Goal: Information Seeking & Learning: Check status

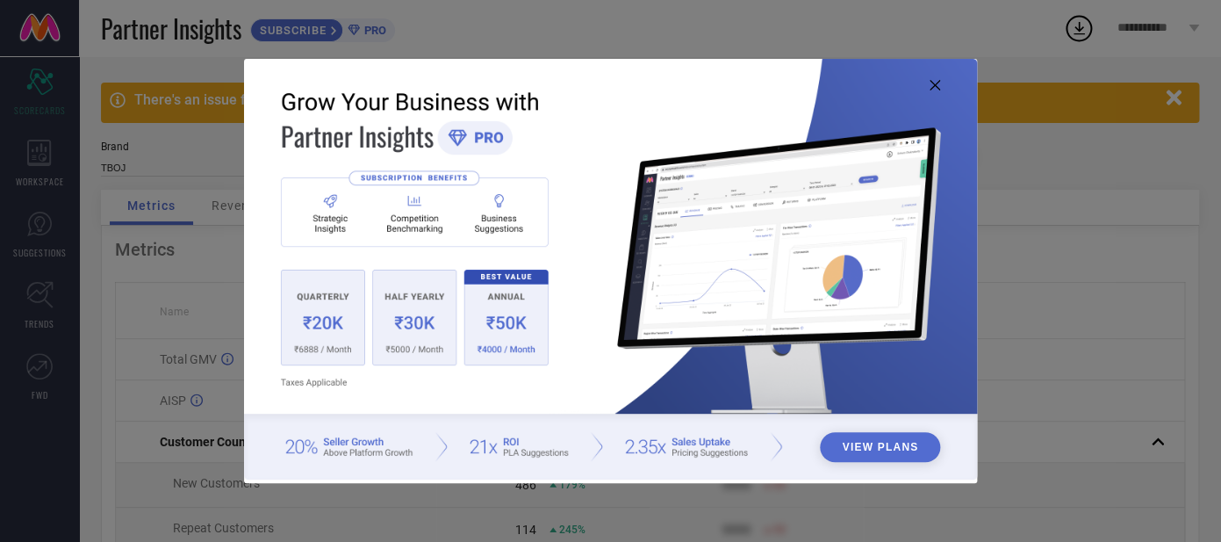
click at [935, 81] on icon at bounding box center [935, 85] width 11 height 11
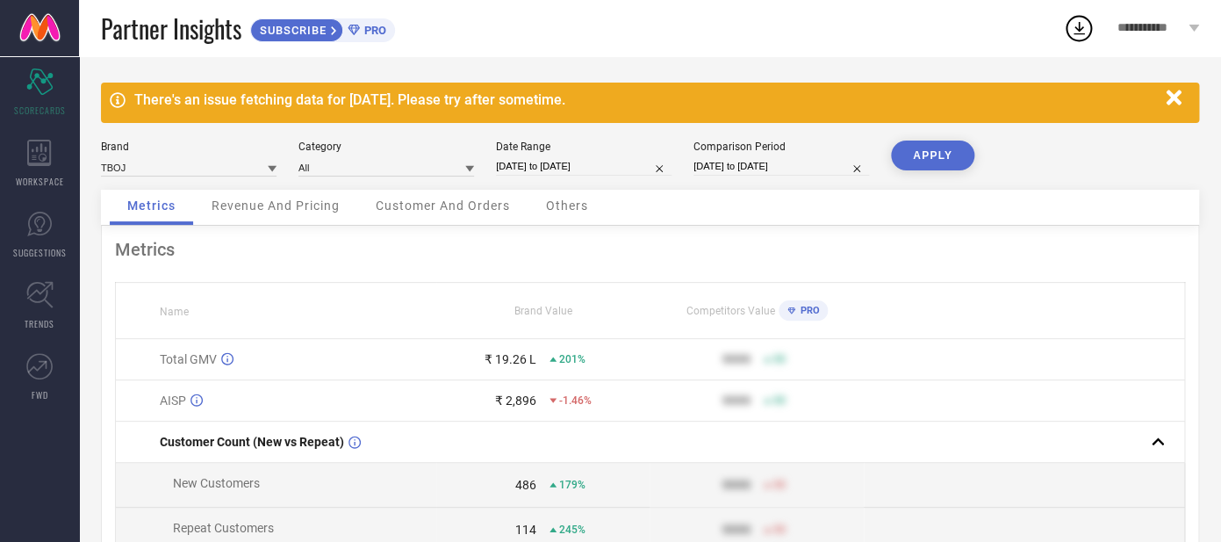
click at [577, 160] on input "[DATE] to [DATE]" at bounding box center [584, 166] width 176 height 18
select select "8"
select select "2025"
select select "9"
select select "2025"
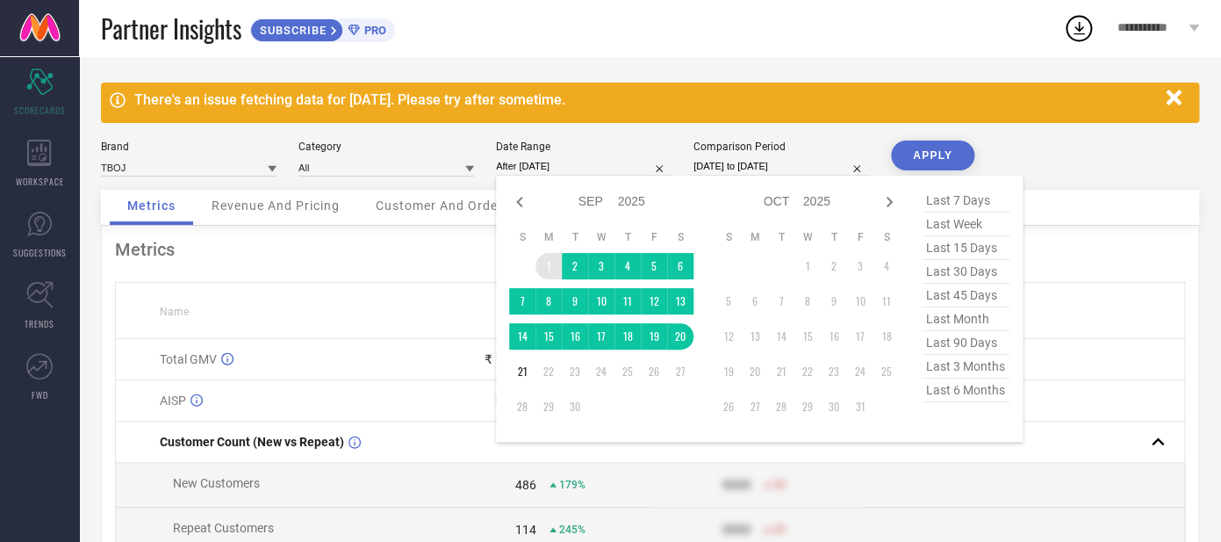
click at [540, 274] on td "1" at bounding box center [549, 266] width 26 height 26
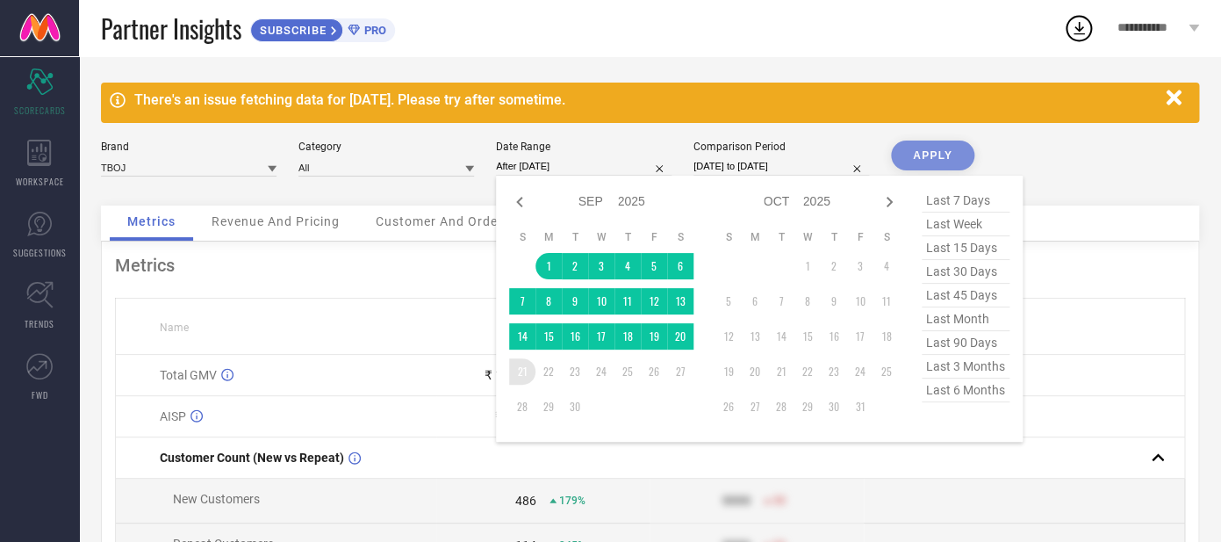
type input "[DATE] to [DATE]"
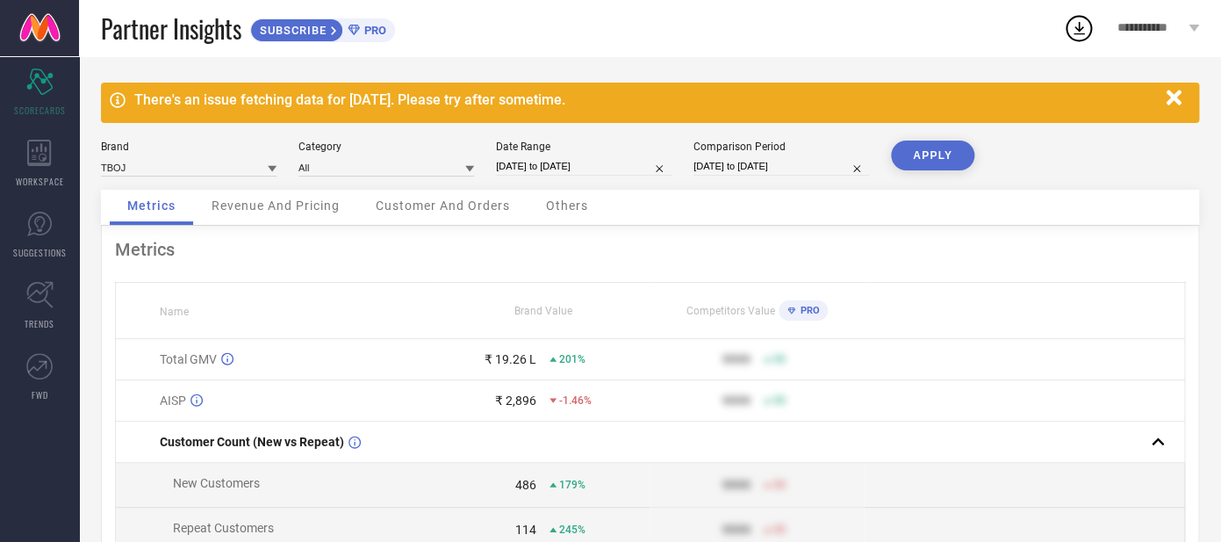
click at [918, 164] on button "APPLY" at bounding box center [932, 155] width 83 height 30
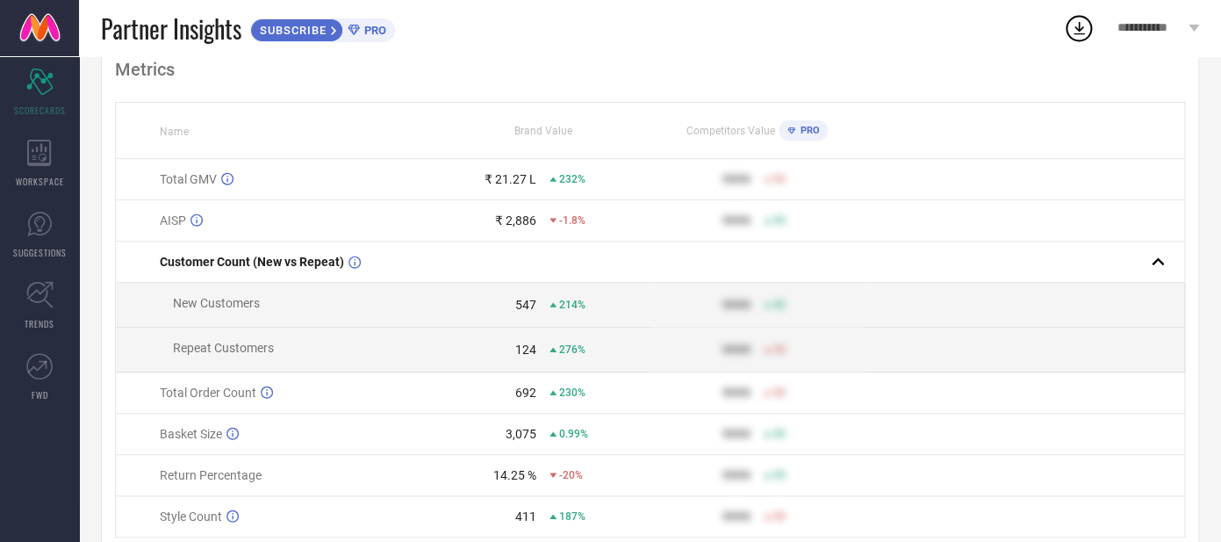
scroll to position [131, 0]
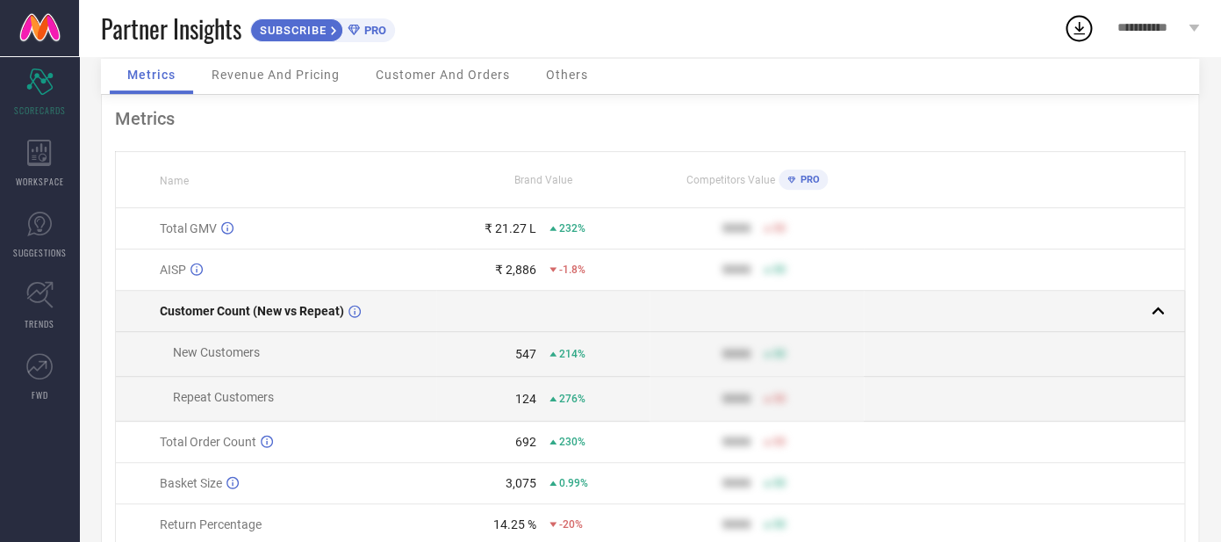
click at [283, 311] on span "Customer Count (New vs Repeat)" at bounding box center [252, 311] width 184 height 14
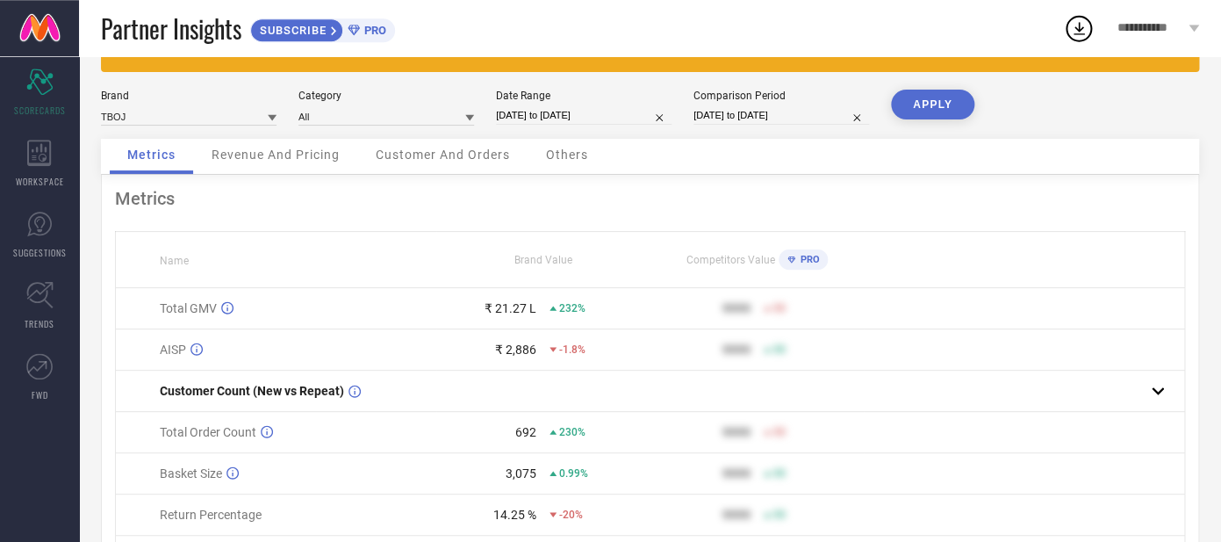
scroll to position [52, 0]
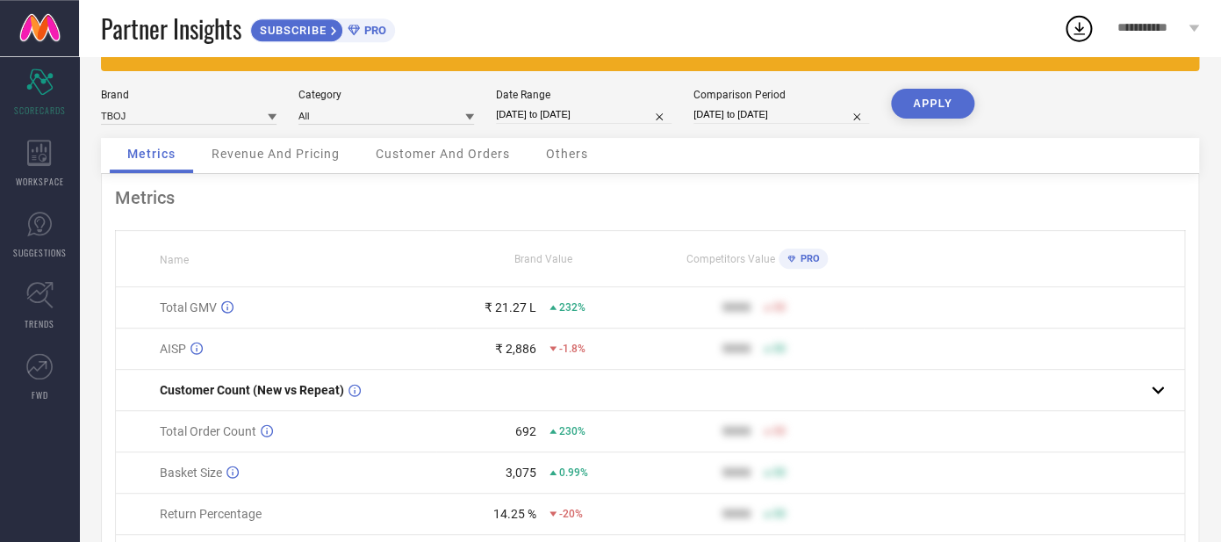
click at [720, 111] on input "[DATE] to [DATE]" at bounding box center [782, 114] width 176 height 18
select select "8"
select select "2024"
select select "9"
select select "2024"
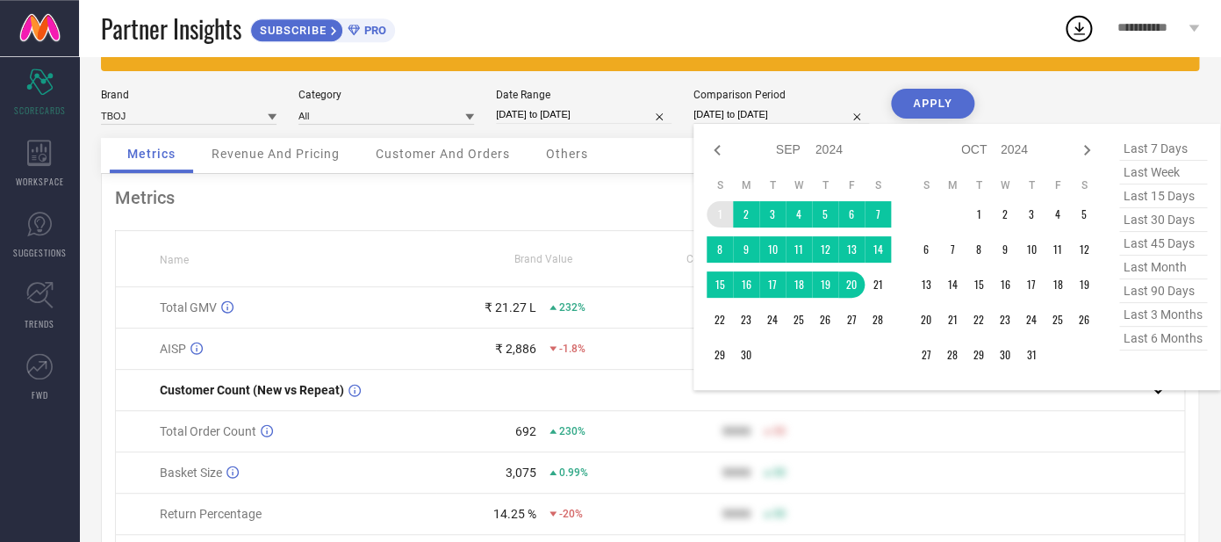
click at [721, 217] on td "1" at bounding box center [720, 214] width 26 height 26
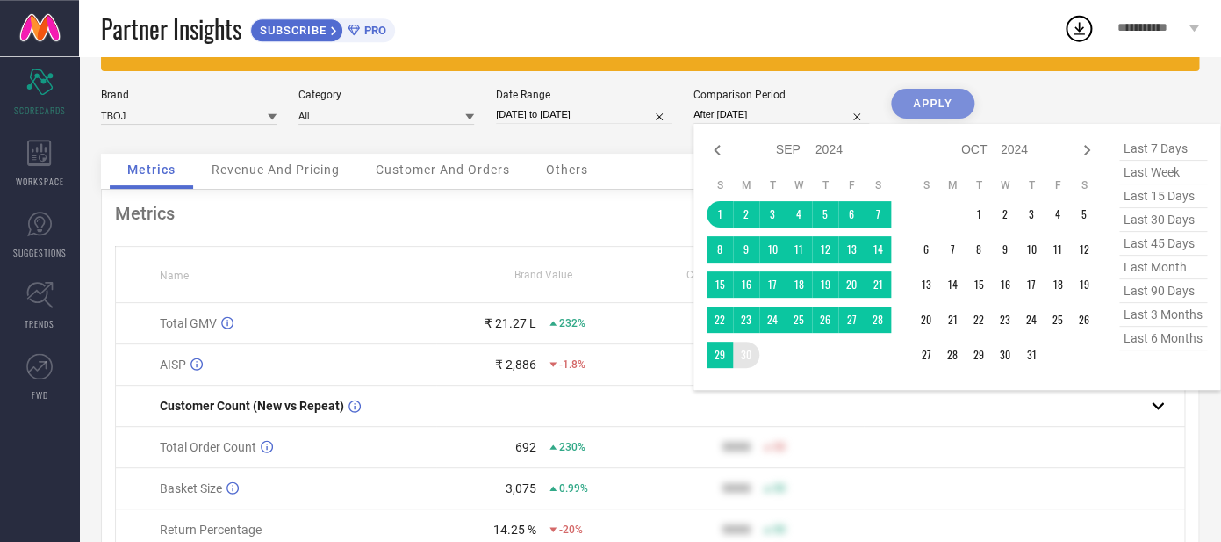
type input "[DATE] to [DATE]"
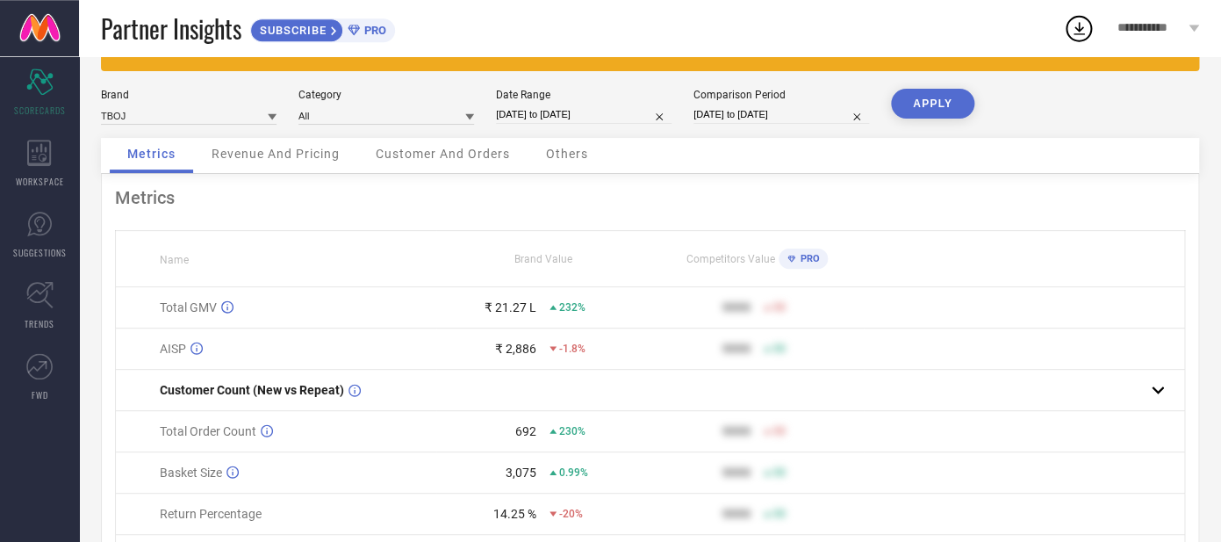
click at [923, 100] on button "APPLY" at bounding box center [932, 104] width 83 height 30
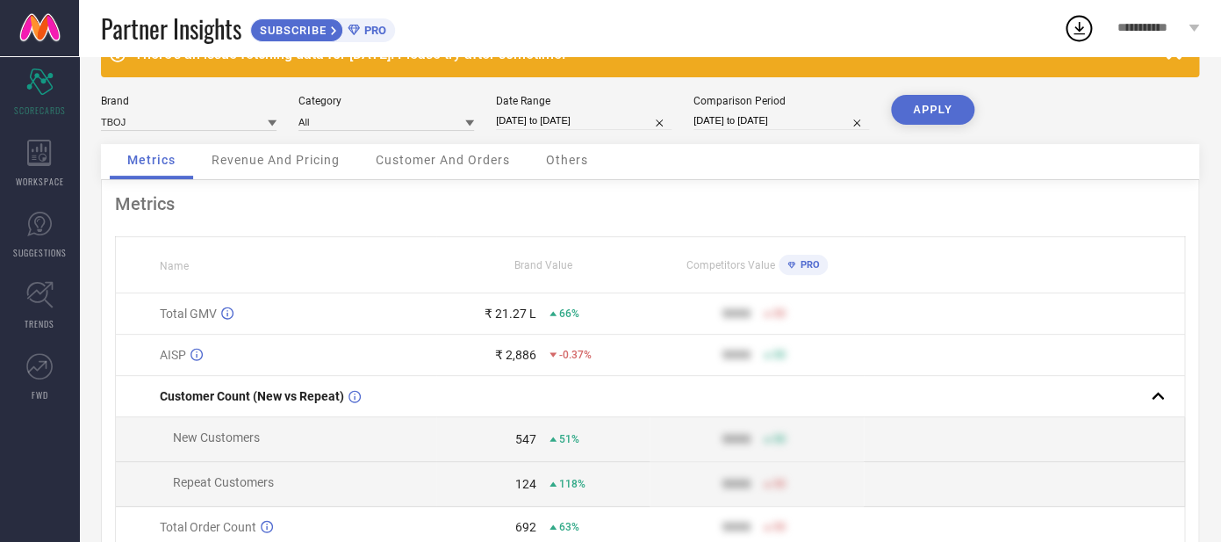
scroll to position [61, 0]
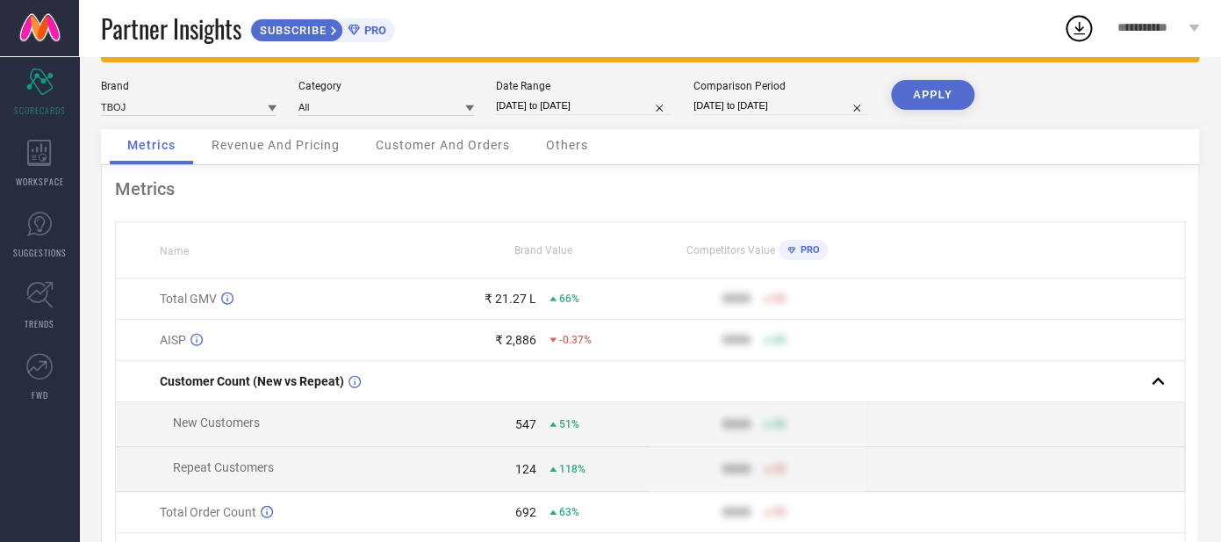
click at [589, 109] on input "[DATE] to [DATE]" at bounding box center [584, 106] width 176 height 18
select select "8"
select select "2025"
select select "9"
select select "2025"
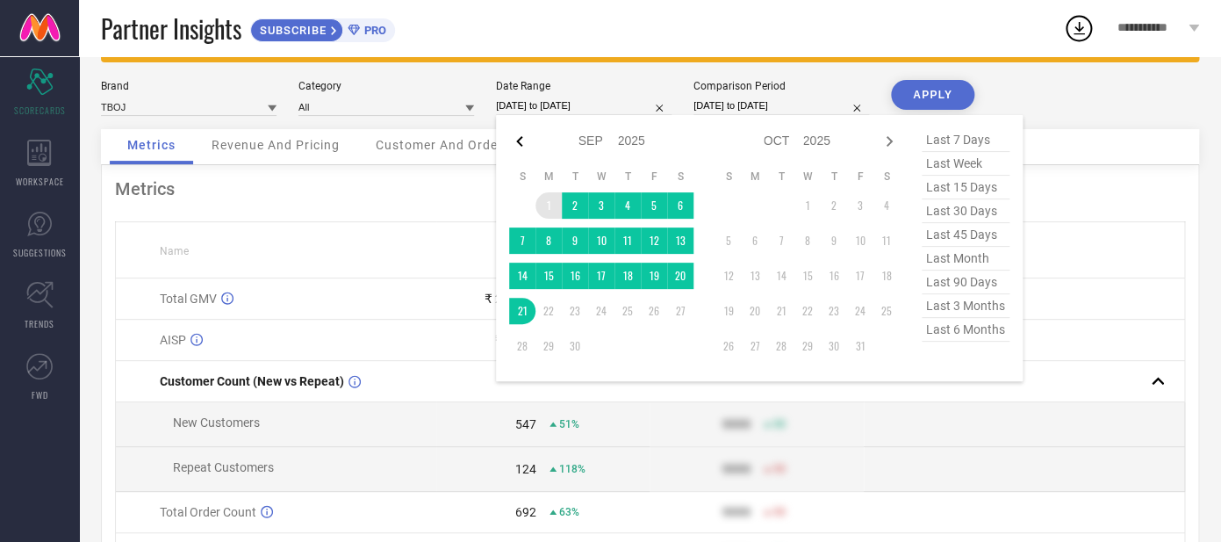
click at [522, 147] on icon at bounding box center [519, 141] width 6 height 11
select select "6"
select select "2025"
select select "7"
select select "2025"
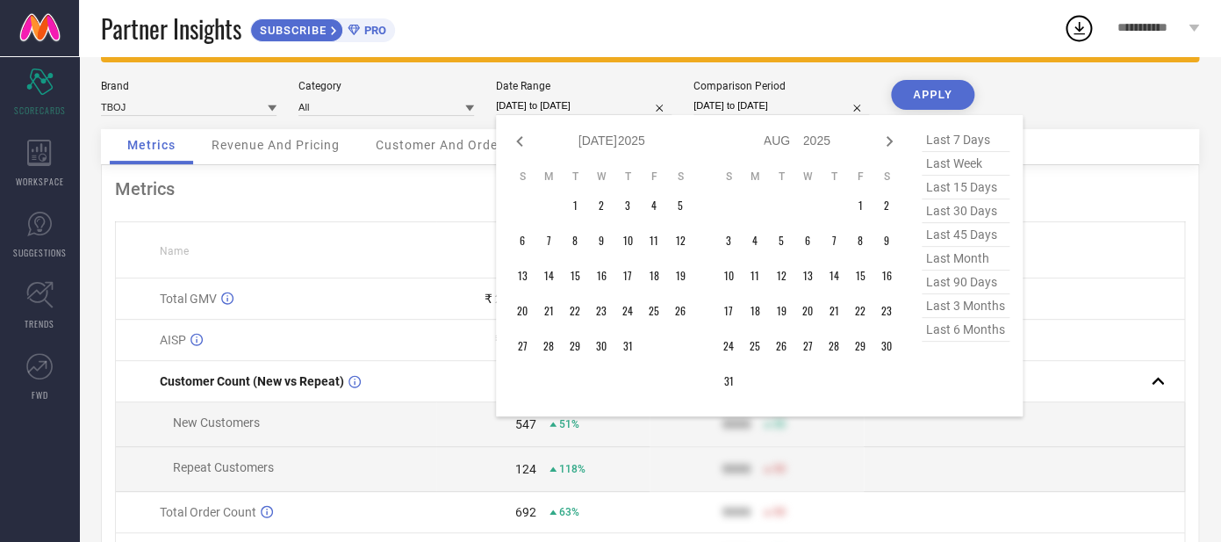
click at [522, 147] on icon at bounding box center [519, 141] width 6 height 11
select select "4"
select select "2025"
select select "5"
select select "2025"
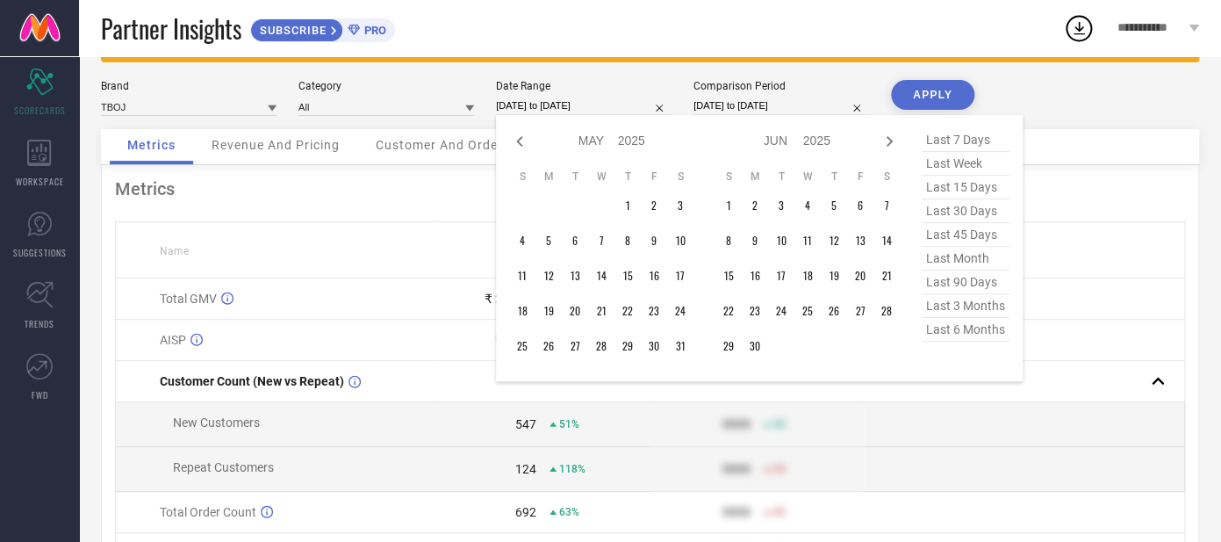
click at [522, 147] on icon at bounding box center [519, 141] width 6 height 11
select select "3"
select select "2025"
select select "4"
select select "2025"
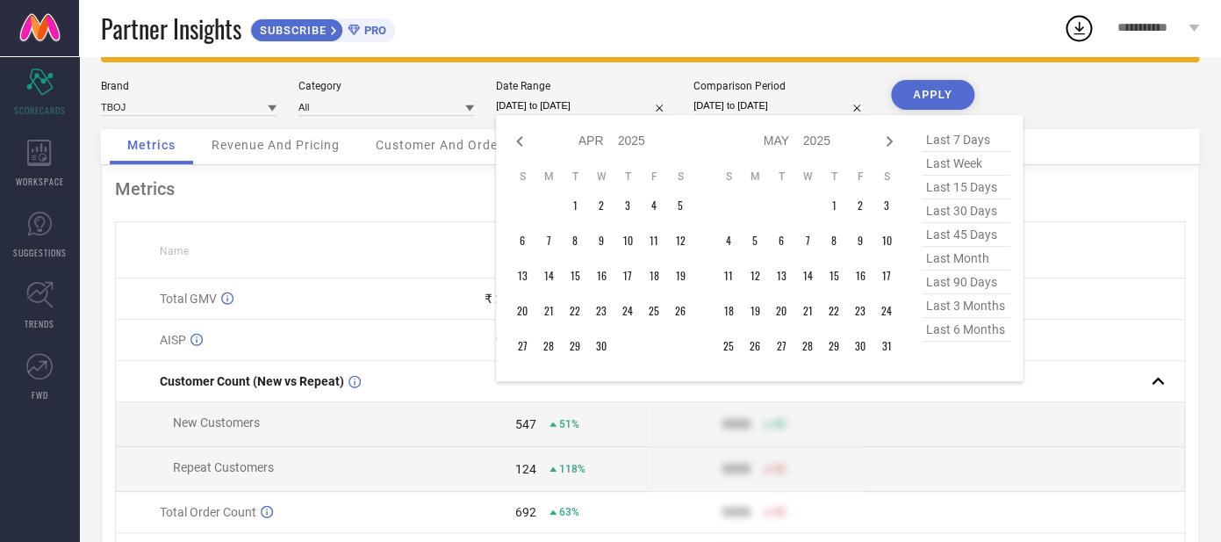
click at [522, 147] on icon at bounding box center [519, 141] width 6 height 11
select select "2"
select select "2025"
select select "3"
select select "2025"
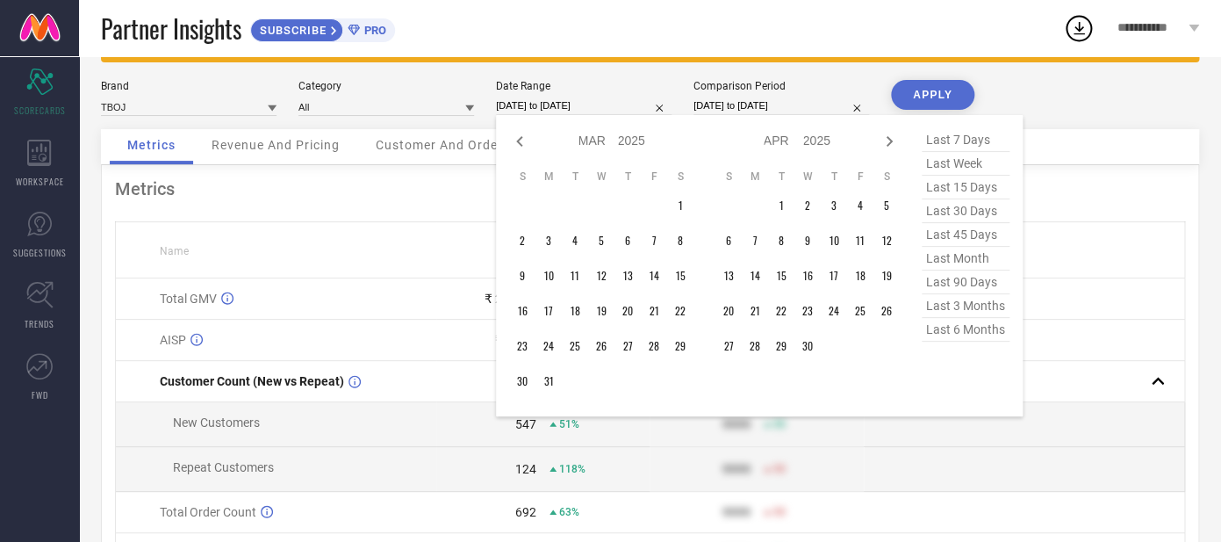
click at [522, 147] on icon at bounding box center [519, 141] width 6 height 11
select select "1"
select select "2025"
select select "2"
select select "2025"
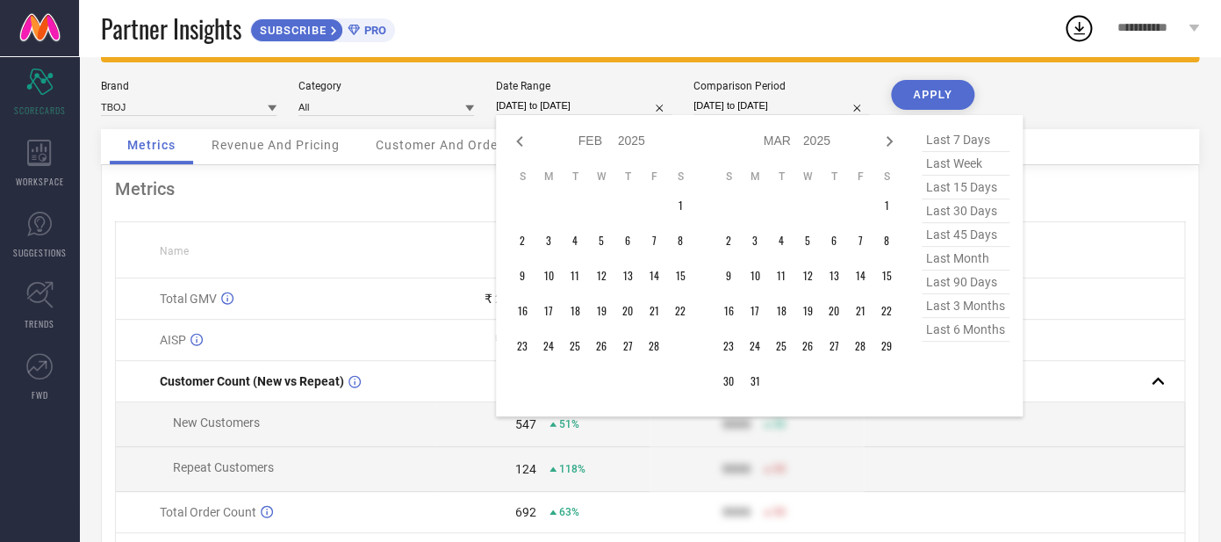
click at [522, 147] on icon at bounding box center [519, 141] width 6 height 11
select select "2025"
select select "1"
select select "2025"
click at [522, 147] on icon at bounding box center [519, 141] width 6 height 11
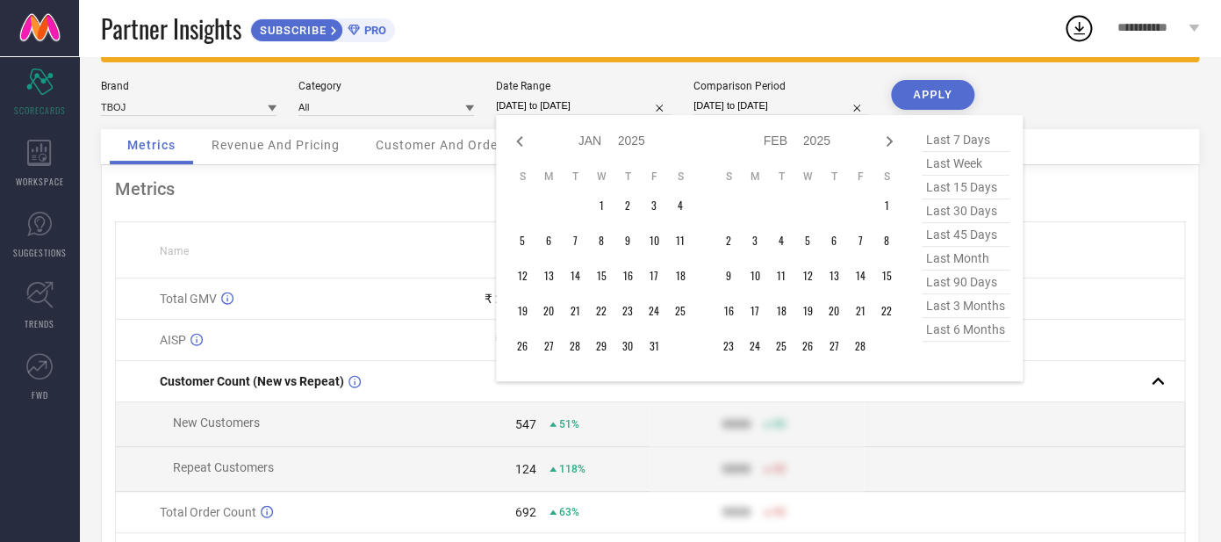
select select "11"
select select "2024"
select select "2025"
click at [522, 147] on icon at bounding box center [519, 141] width 6 height 11
select select "10"
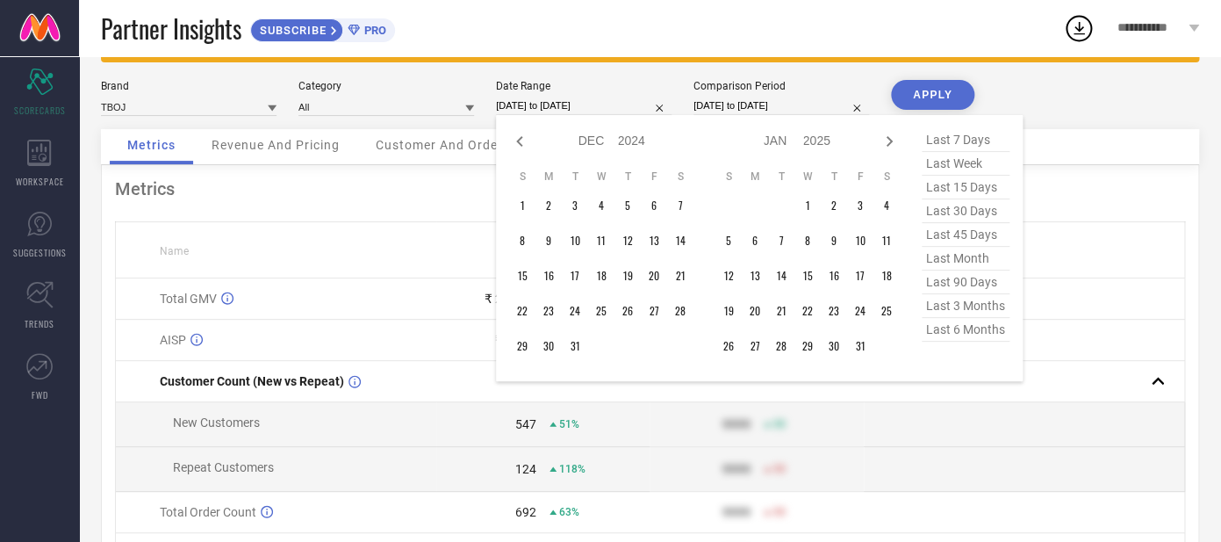
select select "2024"
select select "11"
select select "2024"
click at [522, 147] on icon at bounding box center [519, 141] width 6 height 11
select select "8"
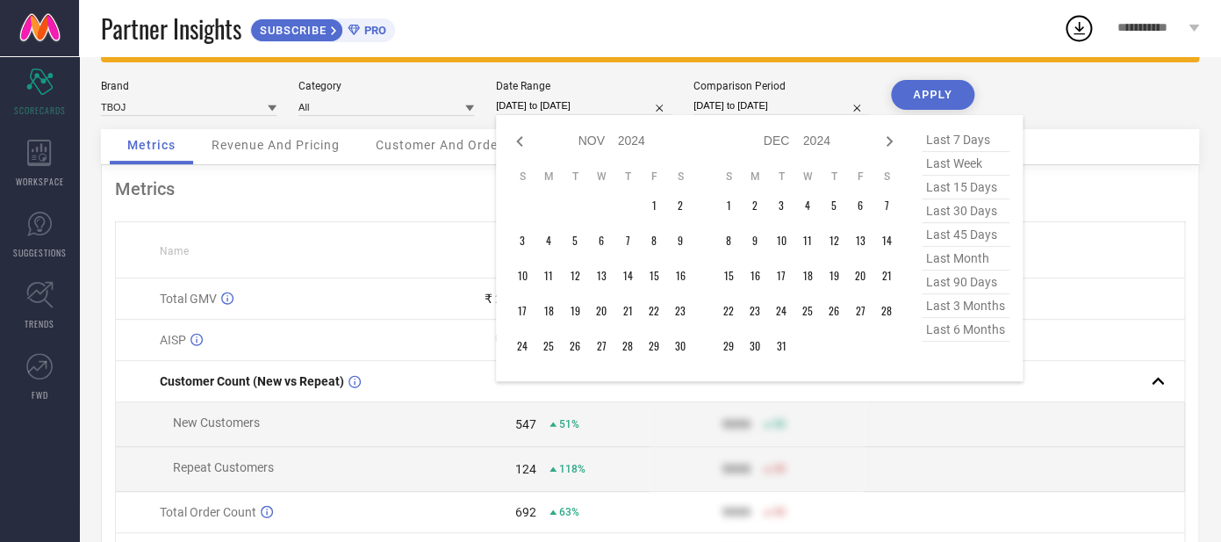
select select "2024"
select select "9"
select select "2024"
click at [522, 147] on icon at bounding box center [519, 141] width 6 height 11
select select "7"
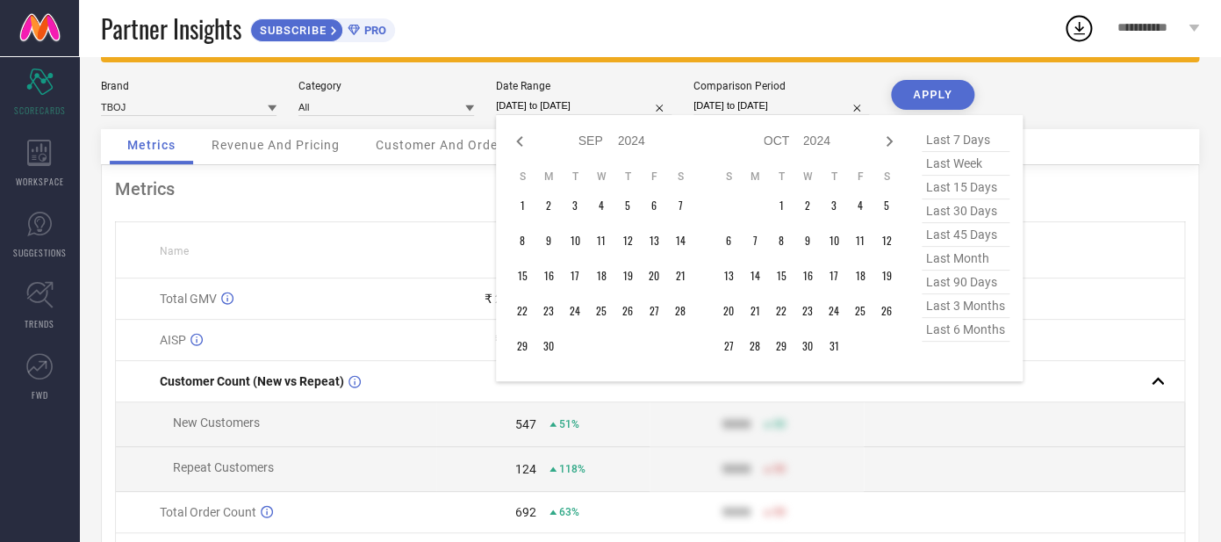
select select "2024"
select select "8"
select select "2024"
click at [893, 150] on icon at bounding box center [889, 141] width 21 height 21
select select "8"
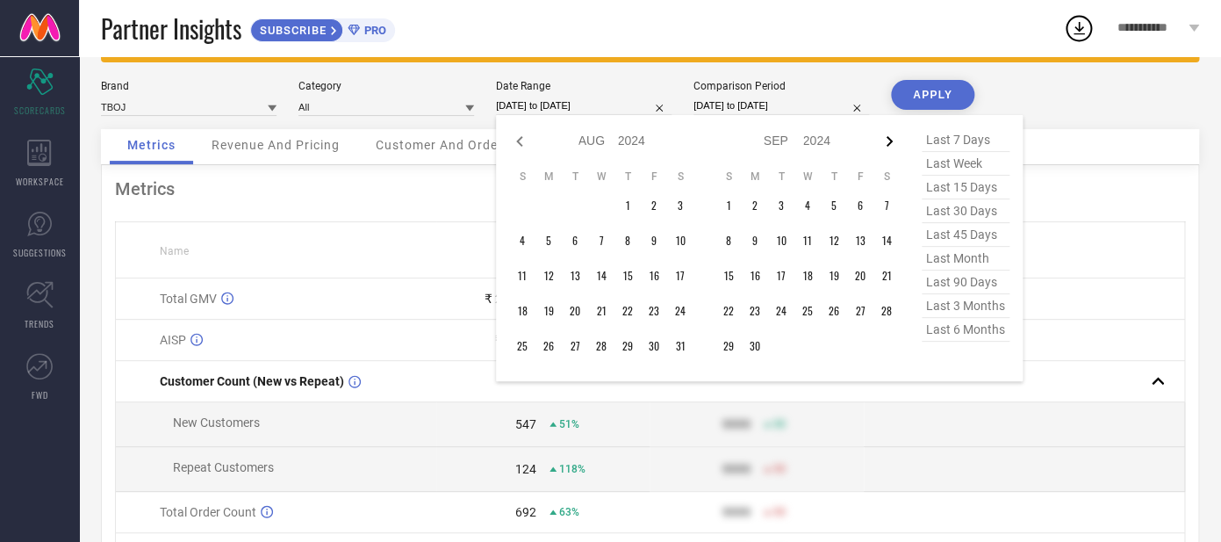
select select "2024"
select select "9"
select select "2024"
click at [519, 207] on td "1" at bounding box center [522, 205] width 26 height 26
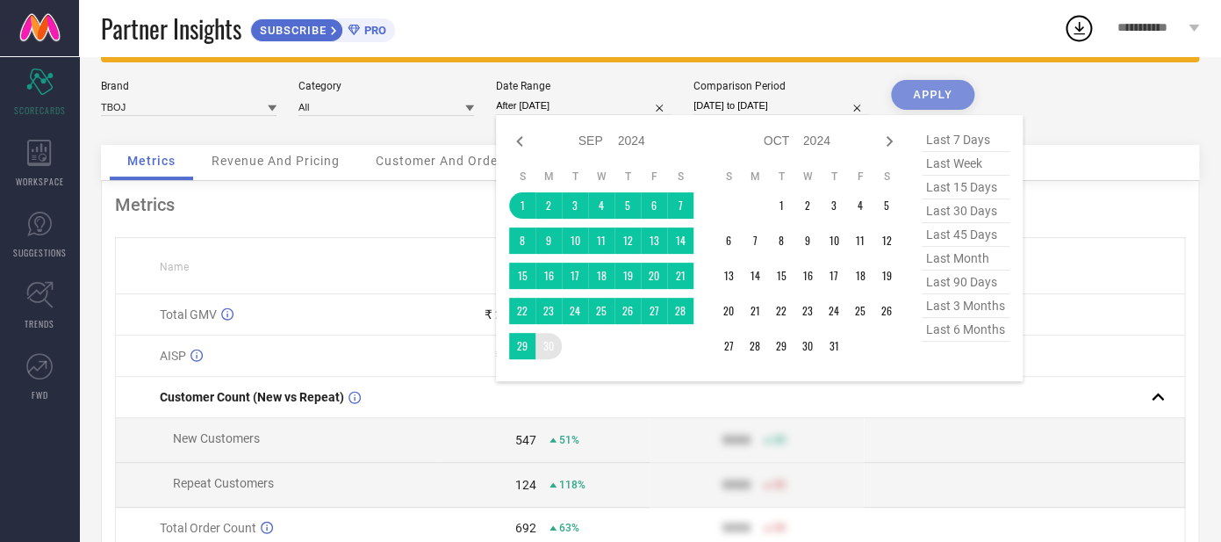
type input "[DATE] to [DATE]"
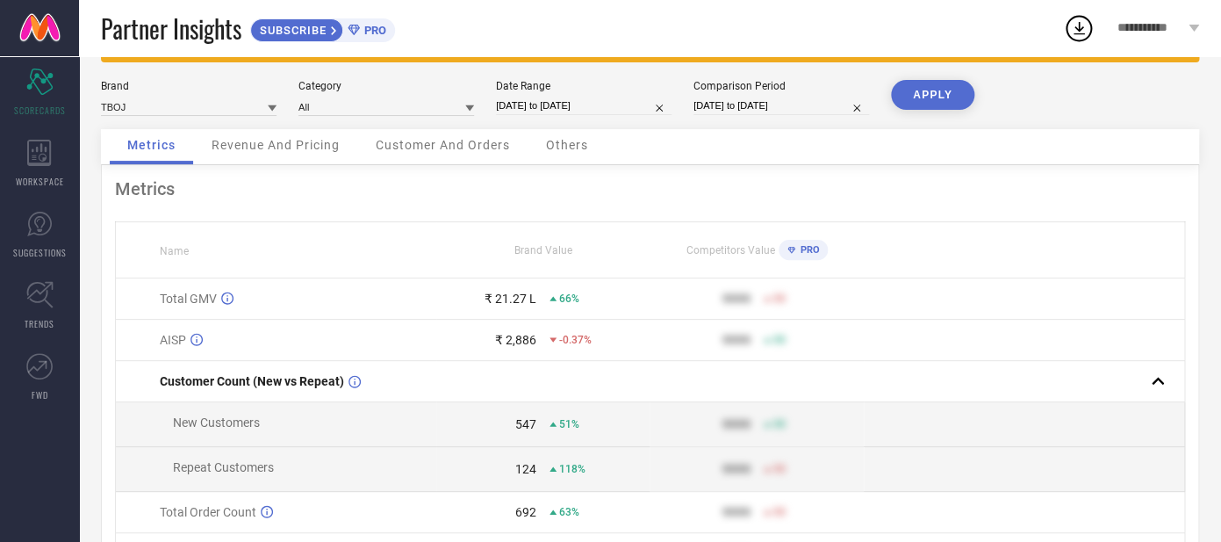
click at [966, 83] on button "APPLY" at bounding box center [932, 95] width 83 height 30
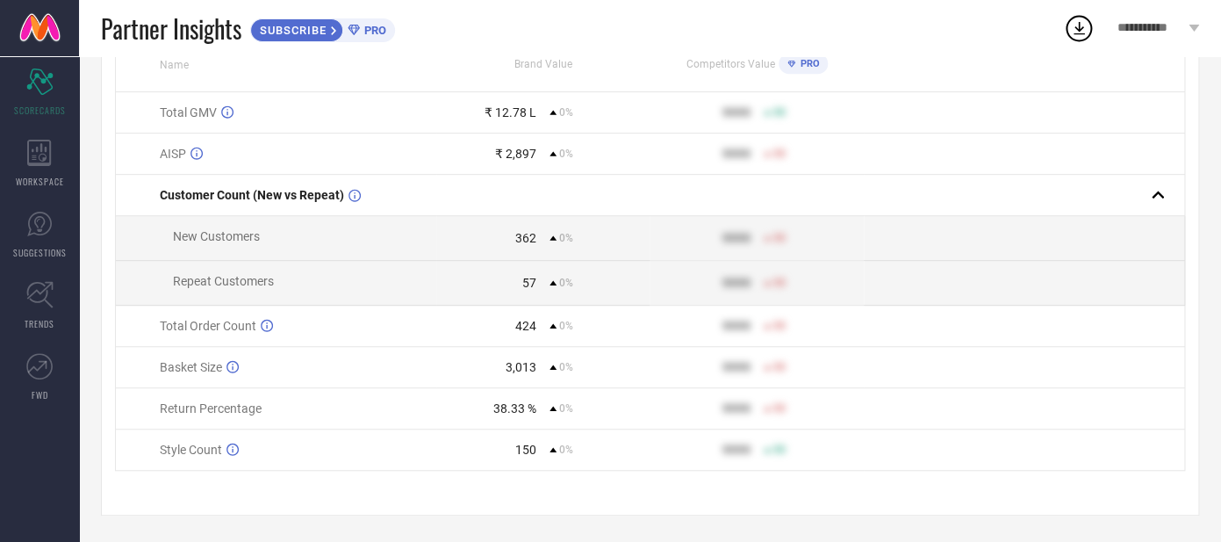
scroll to position [0, 0]
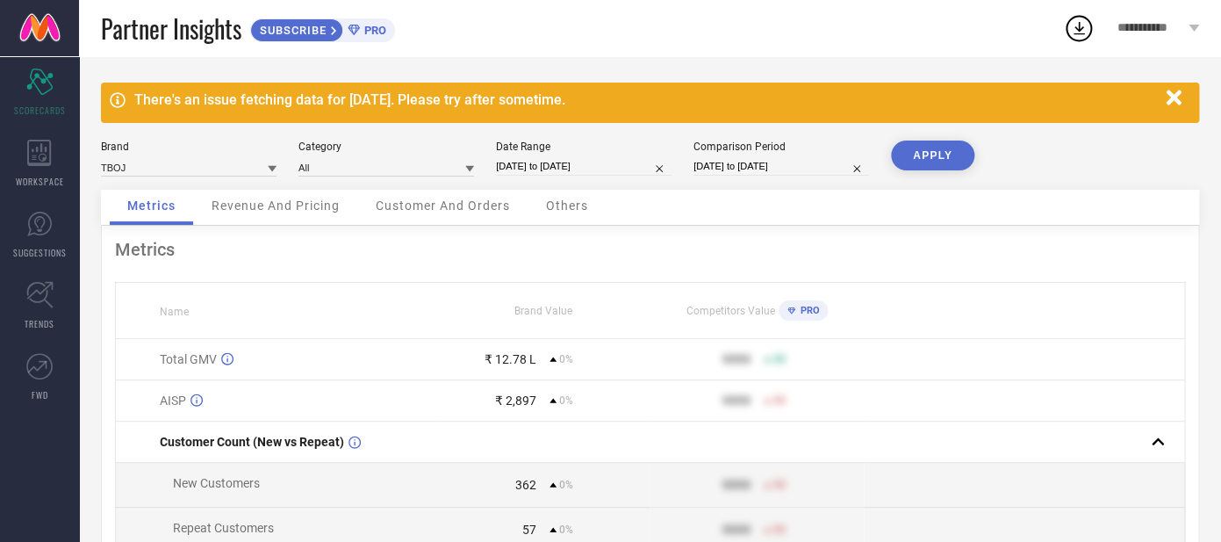
click at [540, 163] on input "[DATE] to [DATE]" at bounding box center [584, 166] width 176 height 18
select select "8"
select select "2024"
select select "9"
select select "2024"
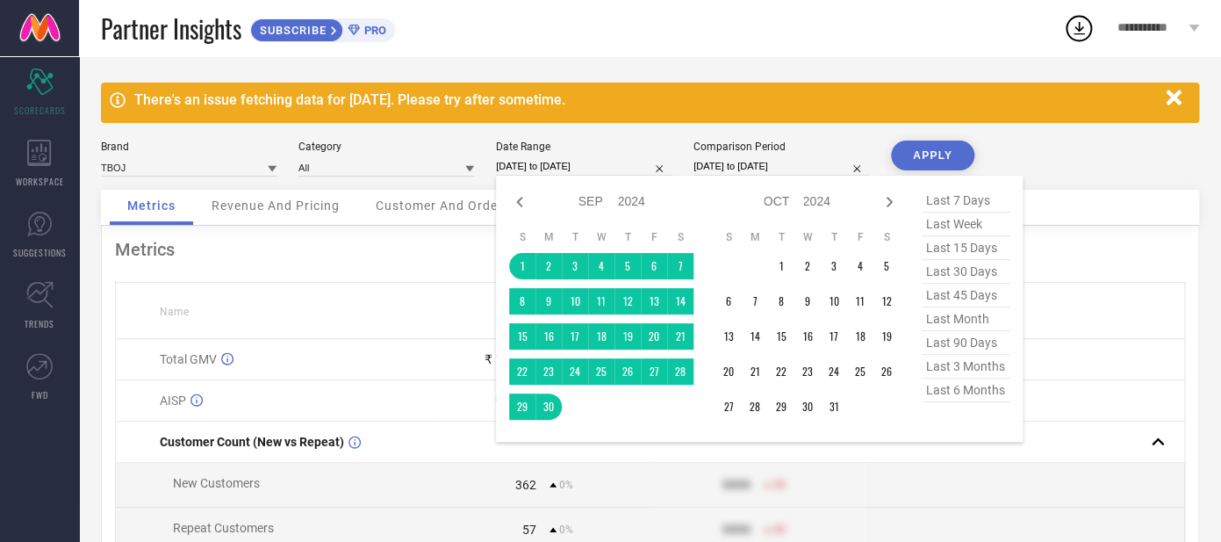
click at [960, 281] on span "last 30 days" at bounding box center [966, 272] width 88 height 24
type input "[DATE] to [DATE]"
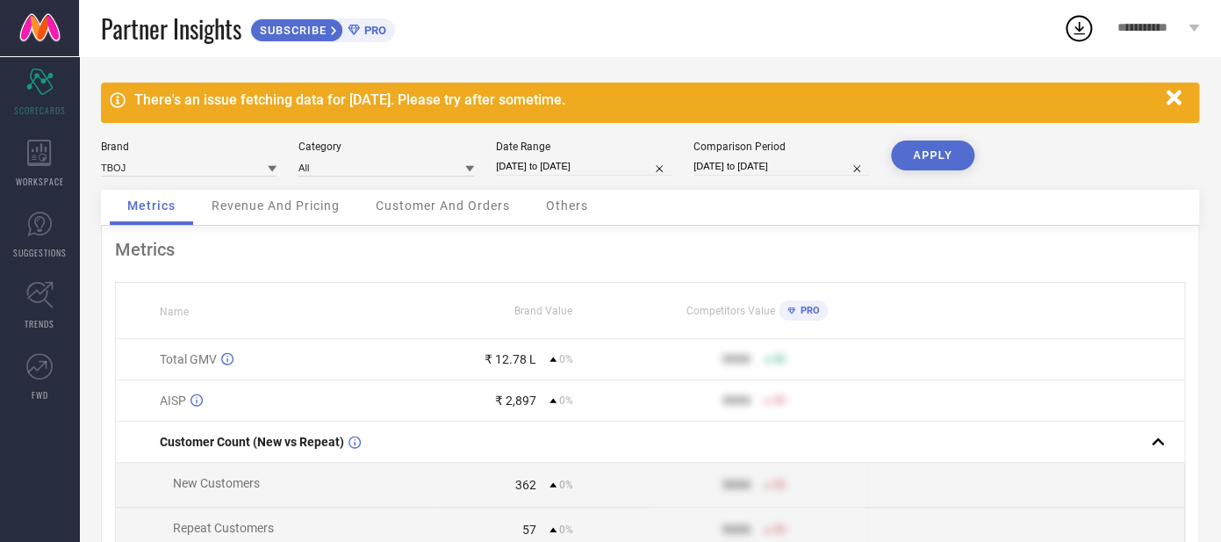
click at [921, 169] on button "APPLY" at bounding box center [932, 155] width 83 height 30
select select "7"
select select "2025"
select select "8"
select select "2025"
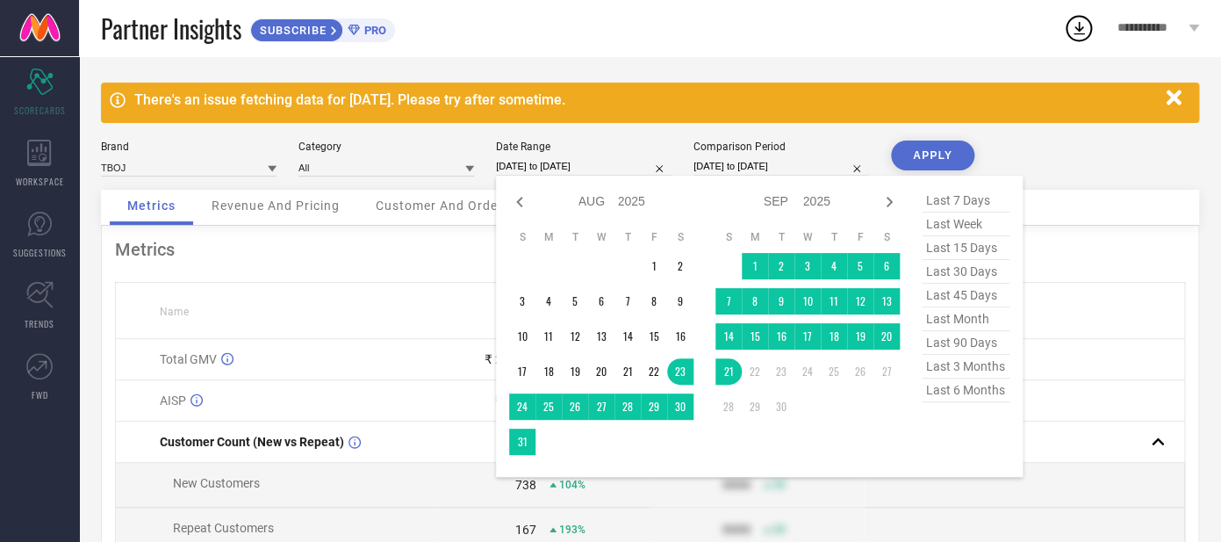
click at [547, 176] on input "[DATE] to [DATE]" at bounding box center [584, 166] width 176 height 18
click at [760, 259] on td "1" at bounding box center [755, 266] width 26 height 26
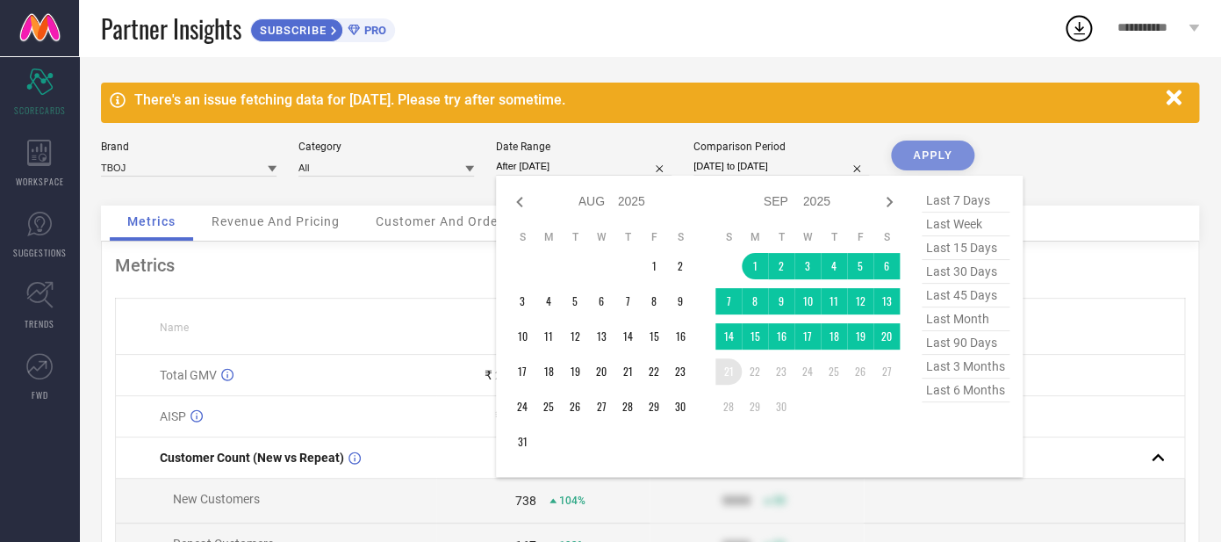
type input "[DATE] to [DATE]"
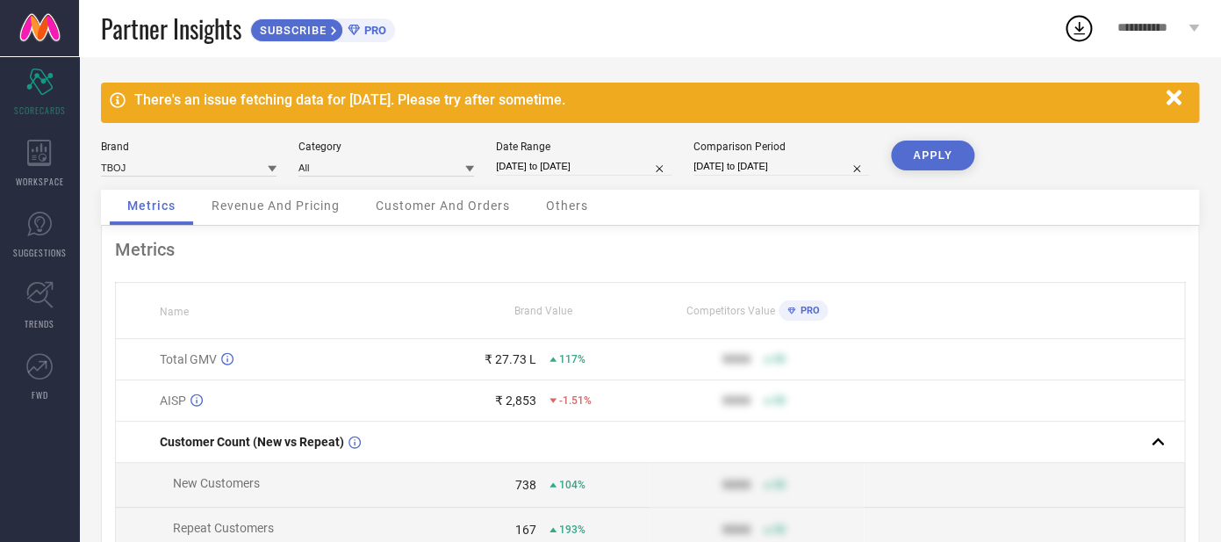
click at [931, 162] on button "APPLY" at bounding box center [932, 155] width 83 height 30
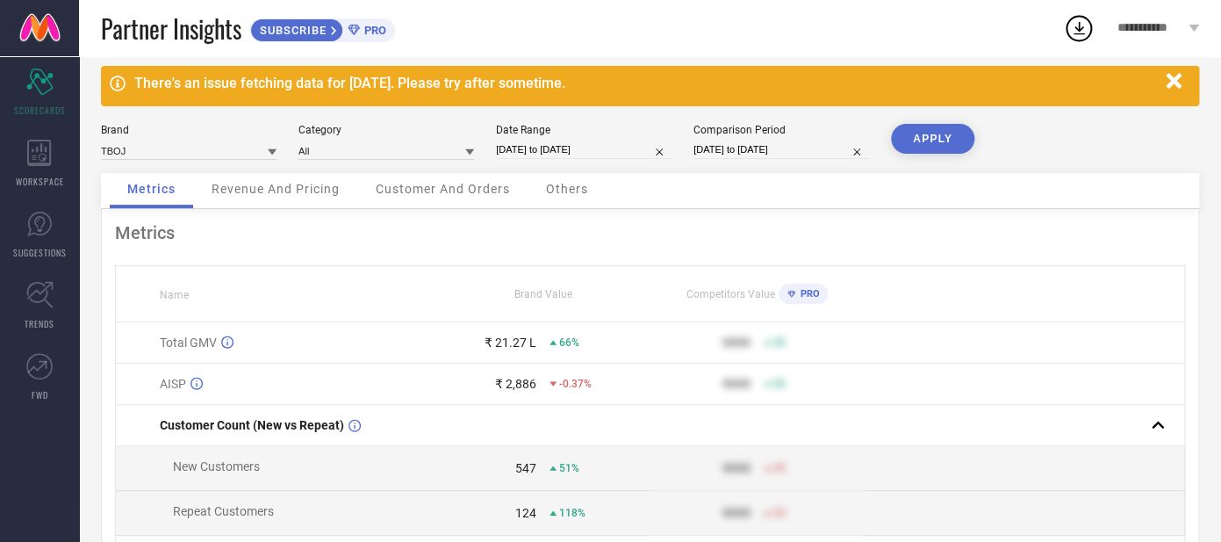
scroll to position [12, 0]
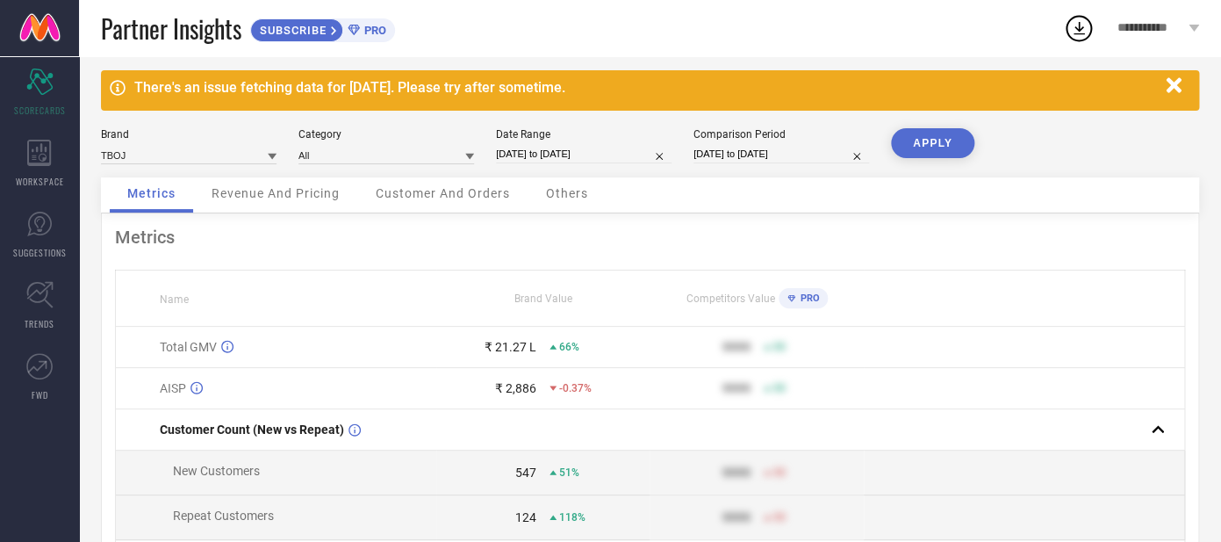
click at [201, 346] on span "Total GMV" at bounding box center [188, 347] width 57 height 14
click at [300, 187] on span "Revenue And Pricing" at bounding box center [276, 193] width 128 height 14
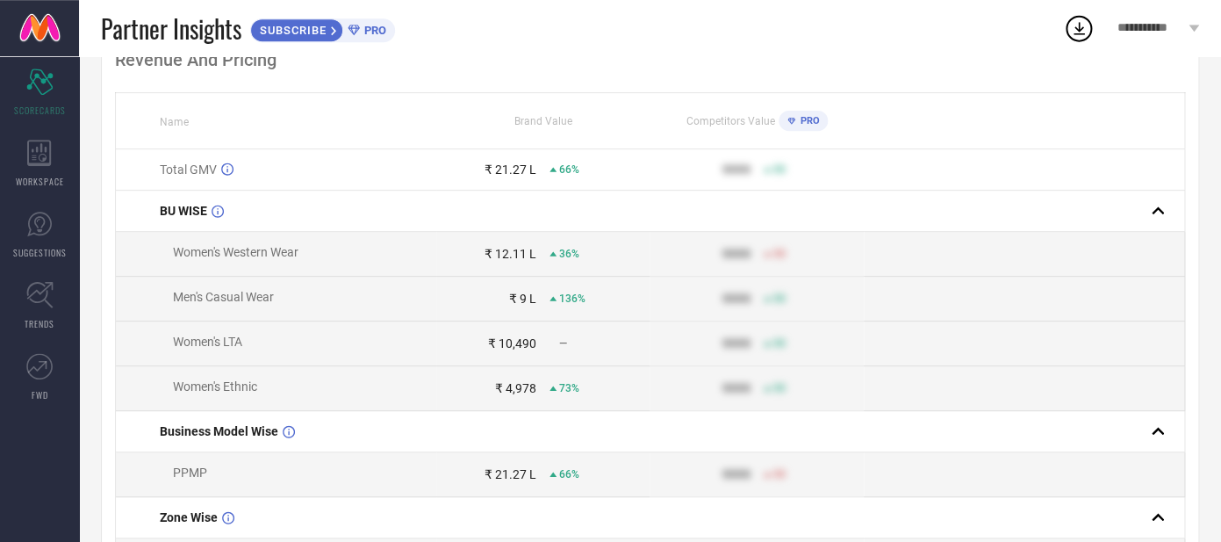
scroll to position [235, 0]
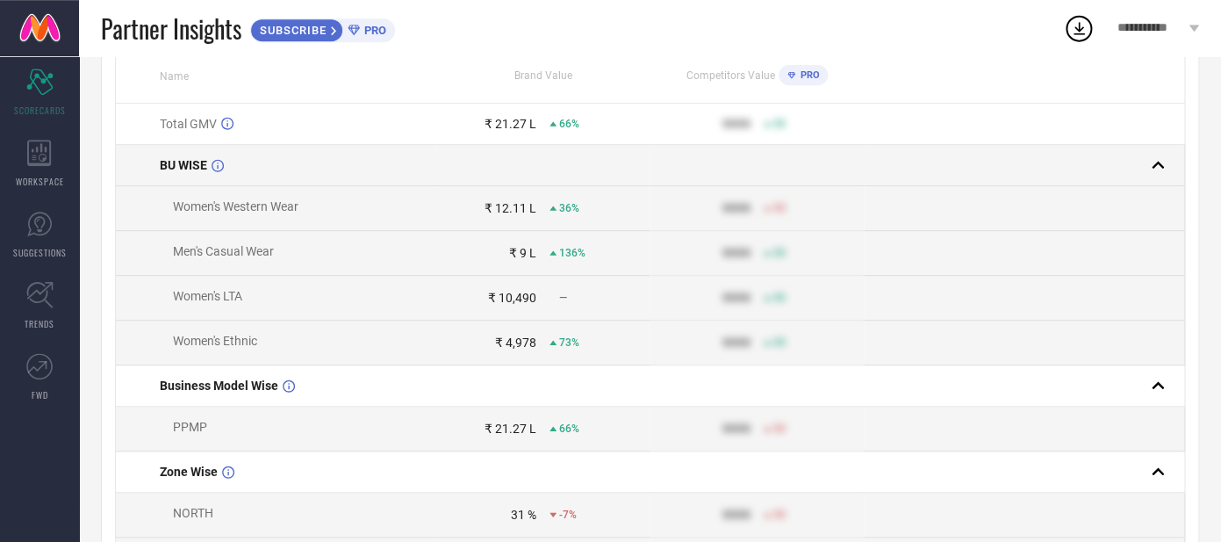
click at [168, 155] on td "BU WISE" at bounding box center [276, 165] width 320 height 41
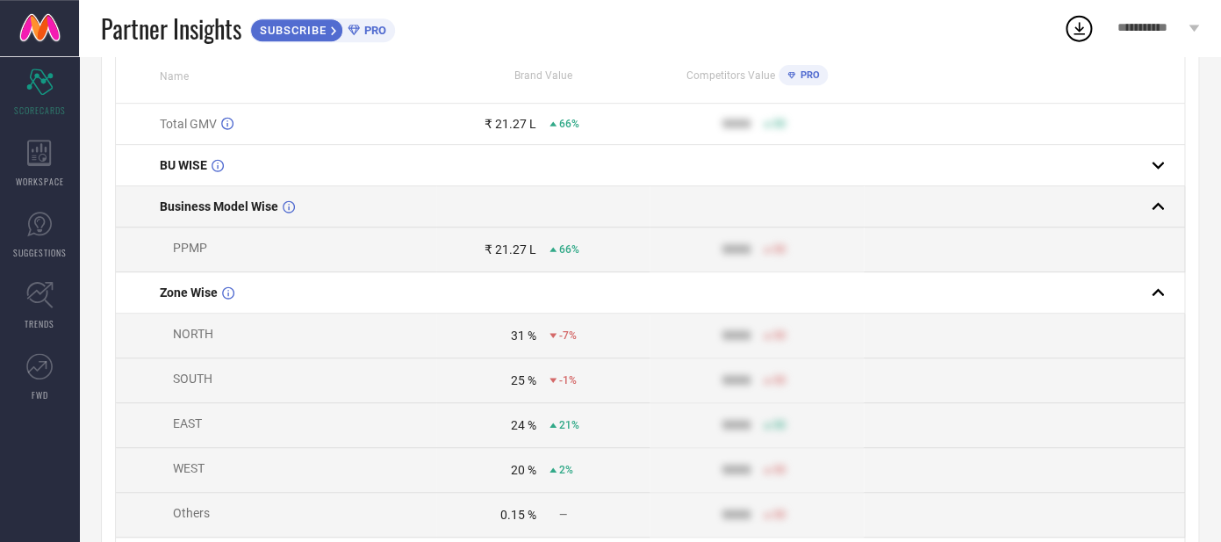
click at [225, 209] on span "Business Model Wise" at bounding box center [219, 206] width 119 height 14
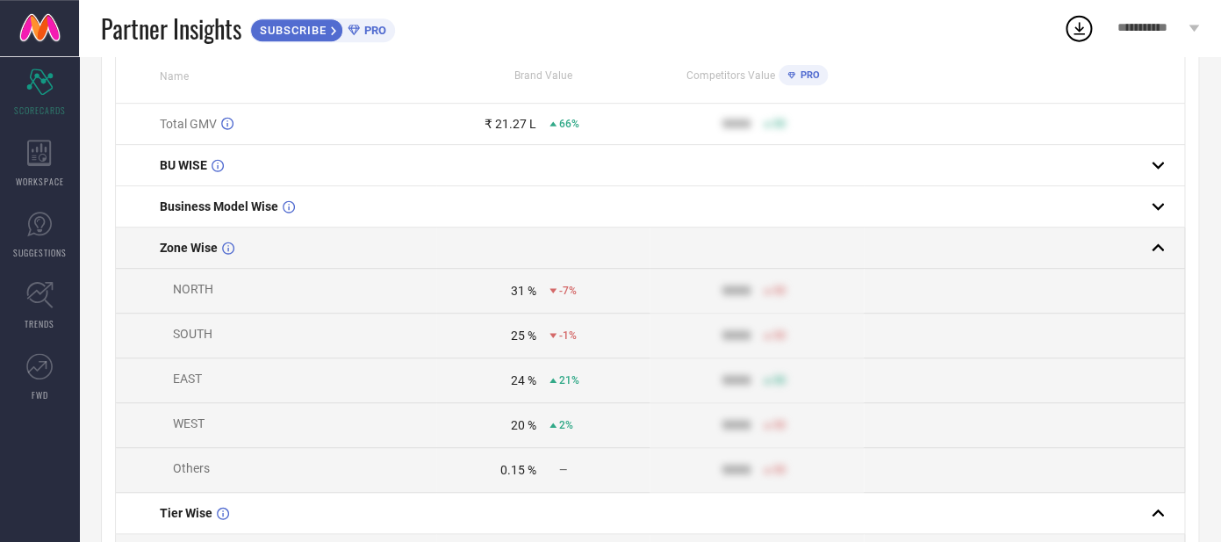
click at [213, 243] on td "Zone Wise" at bounding box center [276, 247] width 320 height 41
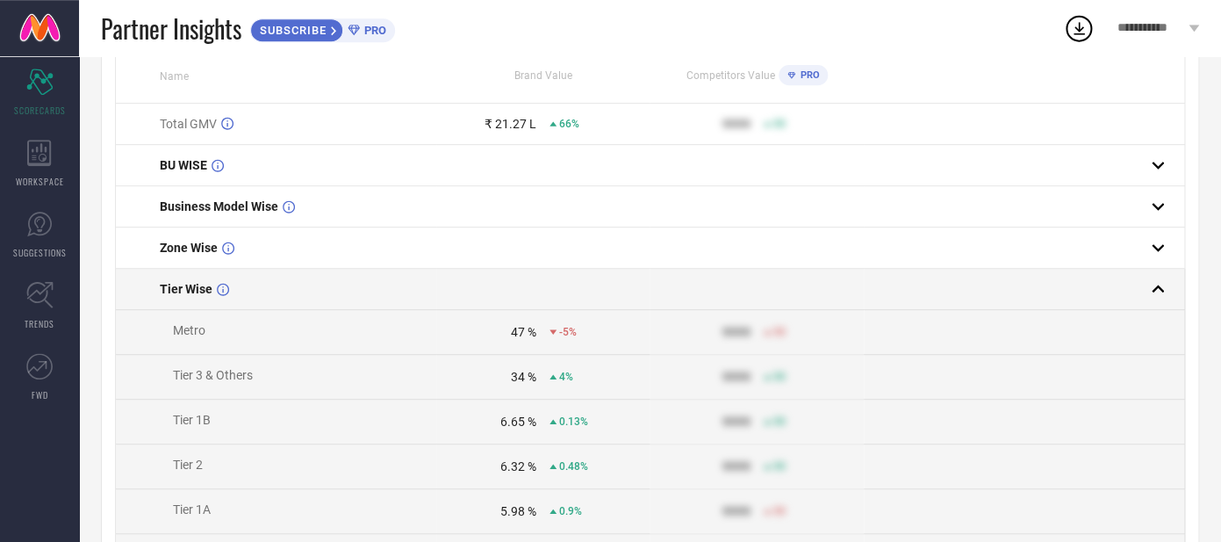
click at [181, 292] on span "Tier Wise" at bounding box center [186, 289] width 53 height 14
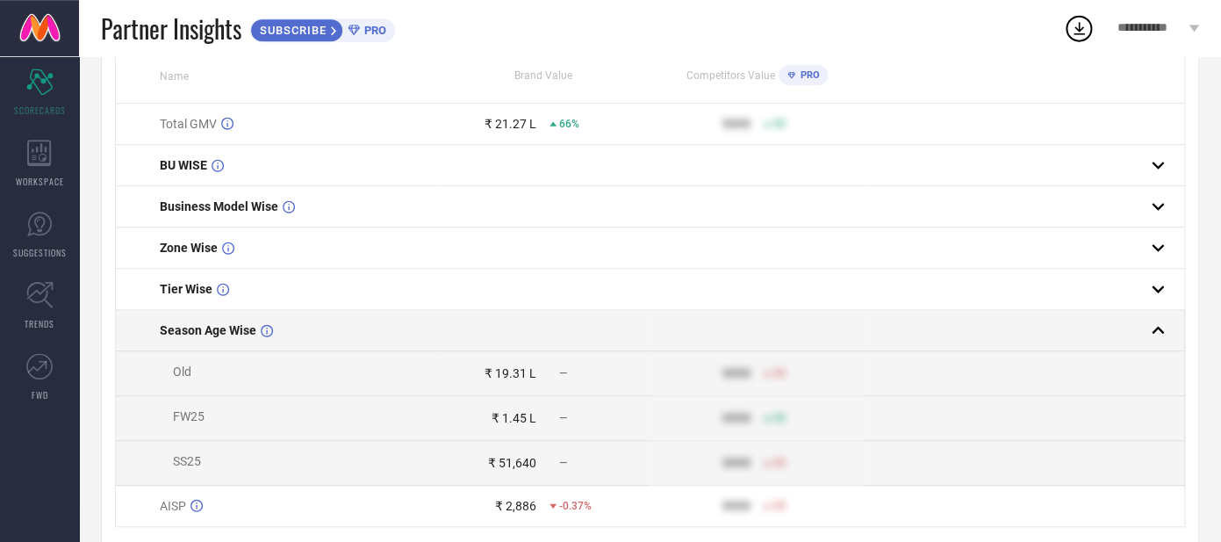
click at [212, 327] on span "Season Age Wise" at bounding box center [208, 330] width 97 height 14
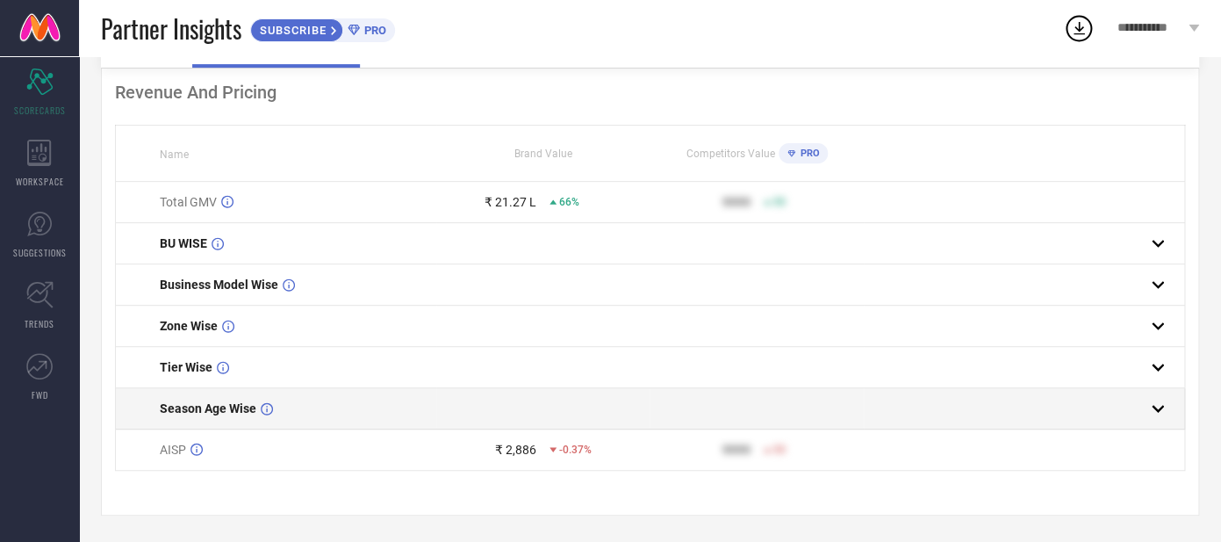
scroll to position [0, 0]
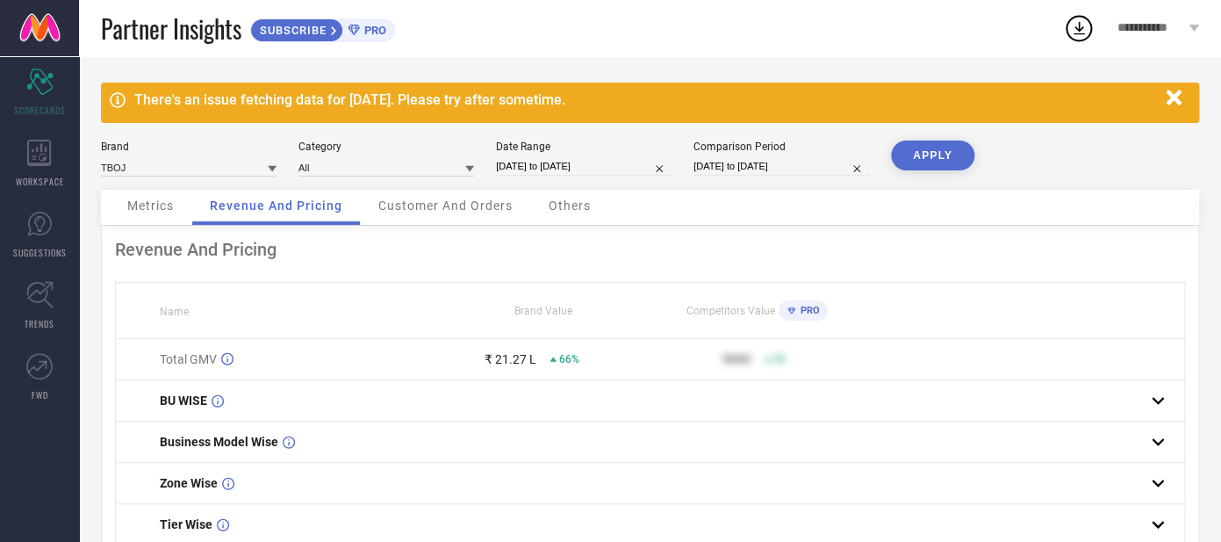
click at [165, 219] on div "Metrics" at bounding box center [151, 207] width 82 height 35
